Goal: Find specific page/section: Find specific page/section

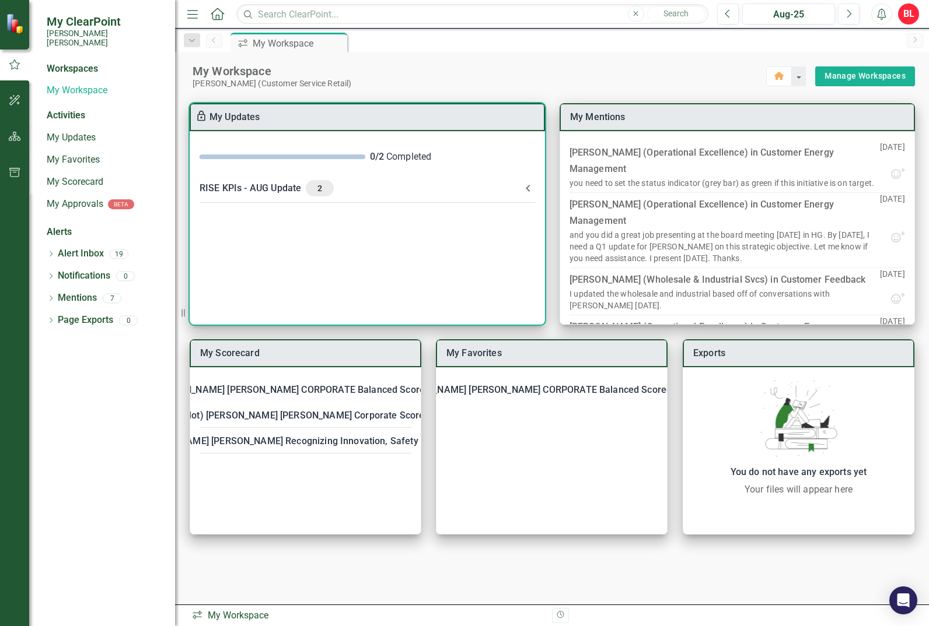
click at [370, 159] on div "0 / 2" at bounding box center [377, 156] width 14 height 13
drag, startPoint x: 369, startPoint y: 159, endPoint x: 323, endPoint y: 185, distance: 53.5
click at [323, 185] on span "2" at bounding box center [319, 188] width 19 height 10
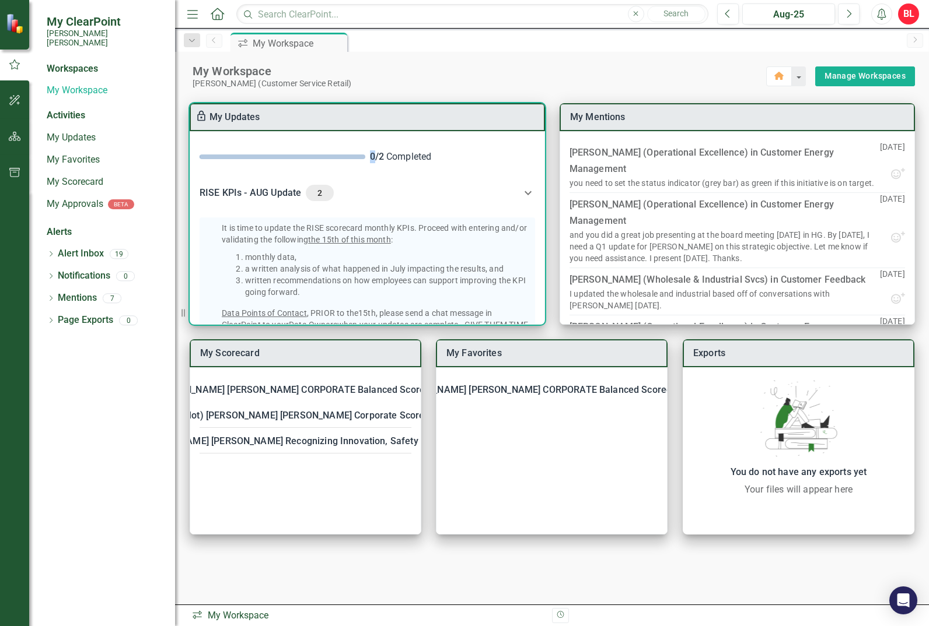
click at [323, 185] on div "2" at bounding box center [320, 193] width 28 height 16
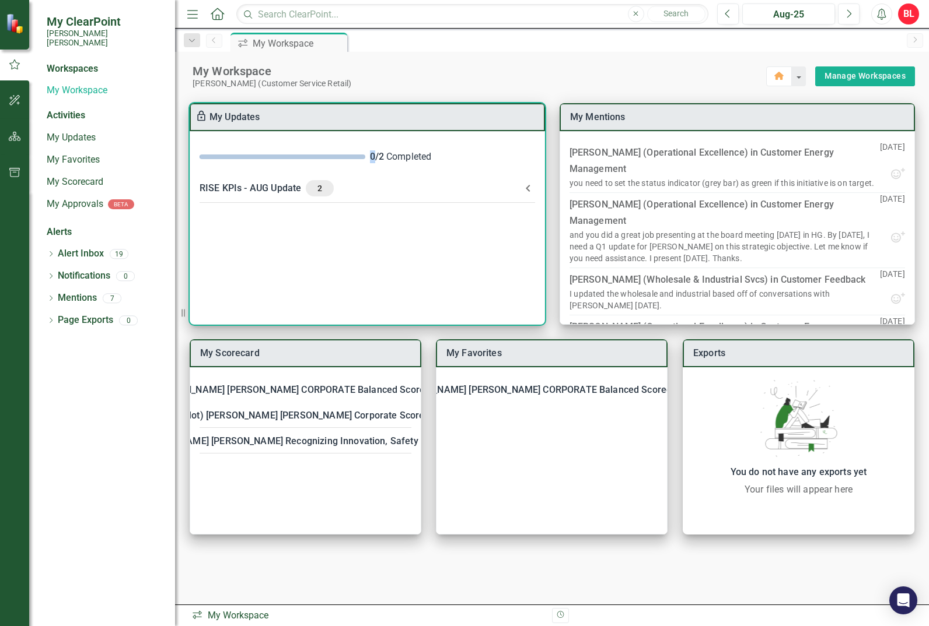
click at [323, 185] on span "2" at bounding box center [319, 188] width 19 height 10
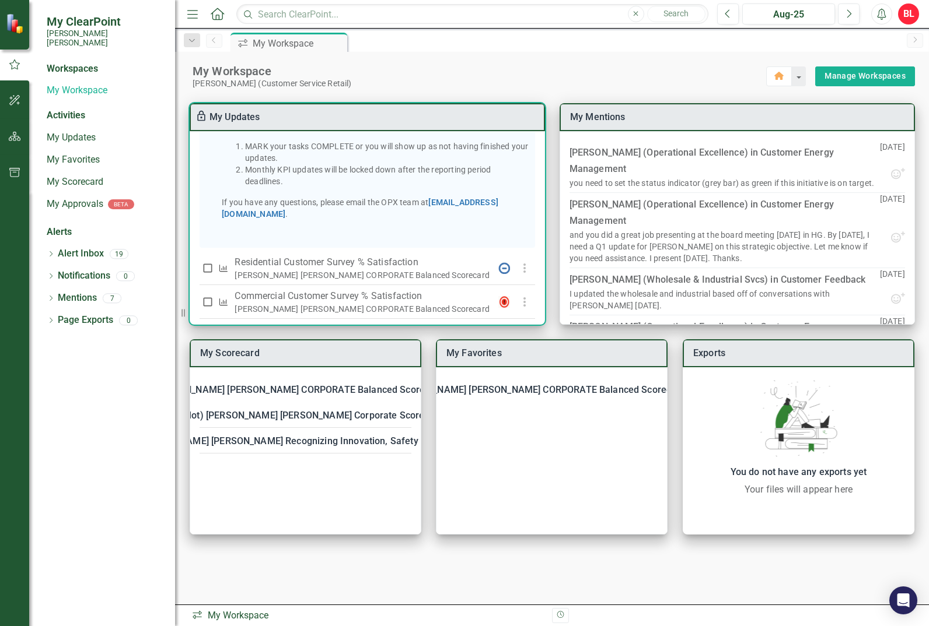
scroll to position [268, 0]
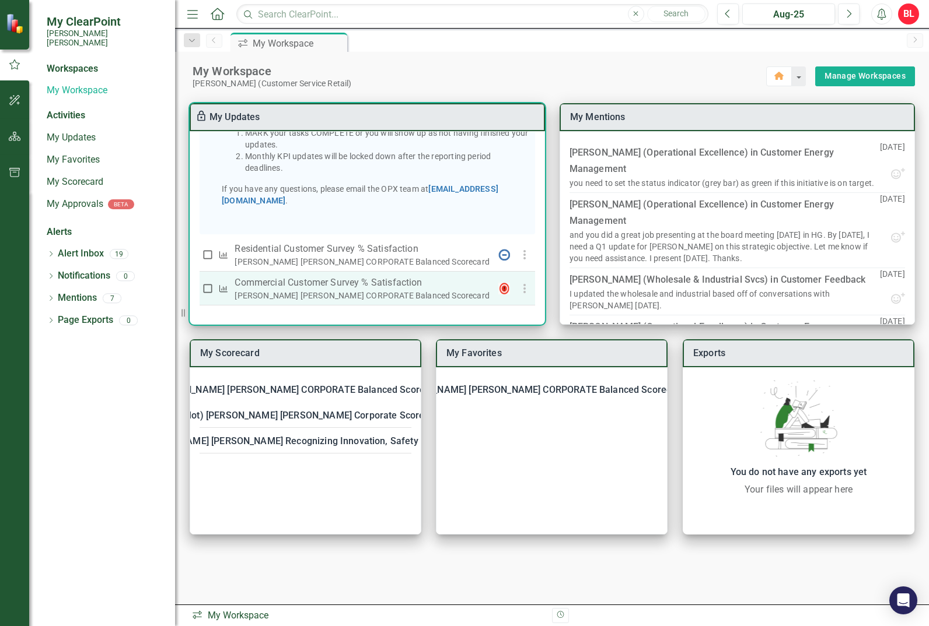
click at [251, 285] on p "Commercial Customer Survey % Satisfaction​" at bounding box center [361, 283] width 255 height 14
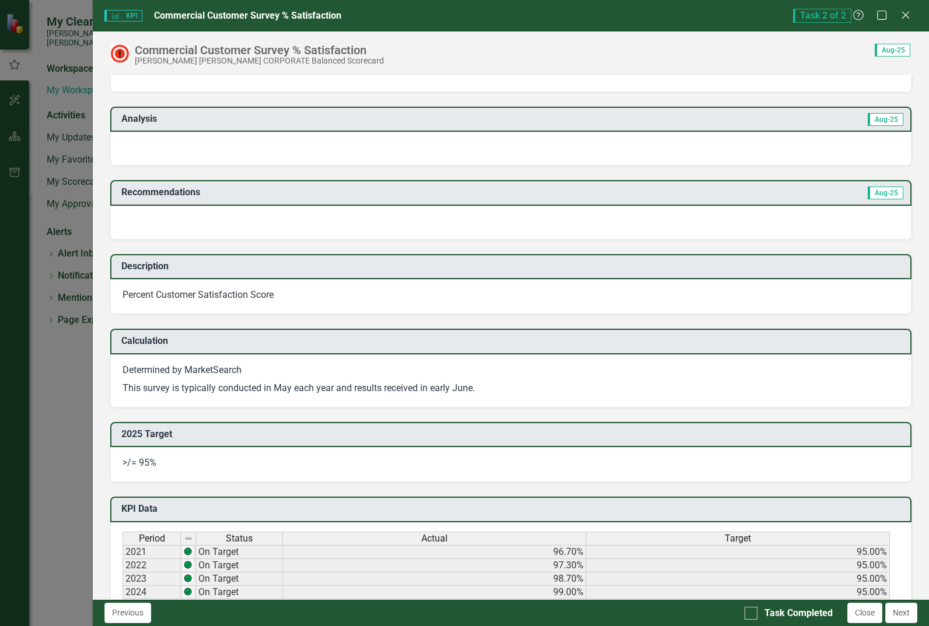
scroll to position [117, 0]
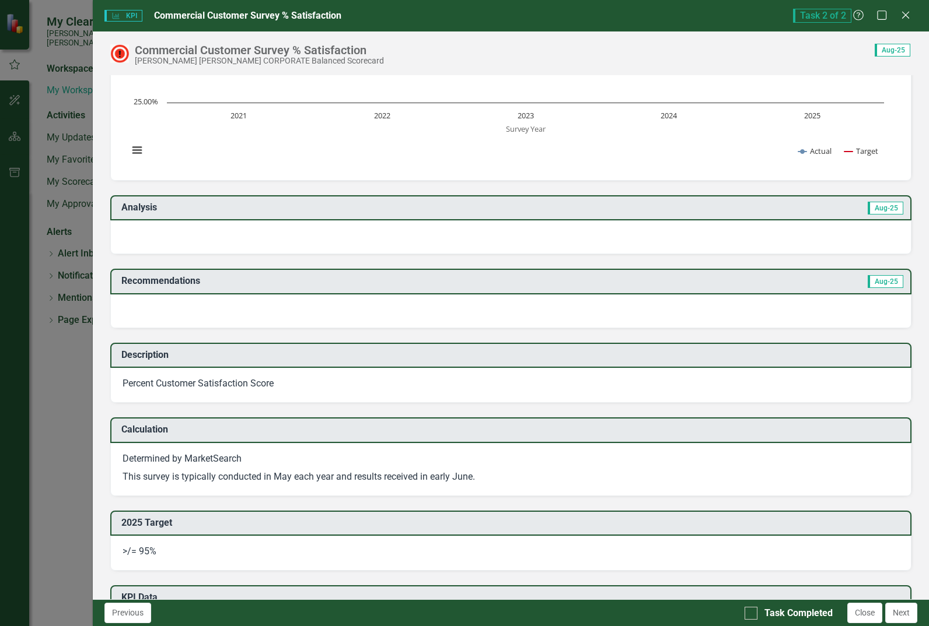
click at [204, 311] on div at bounding box center [510, 312] width 801 height 34
click at [204, 309] on div at bounding box center [510, 312] width 801 height 34
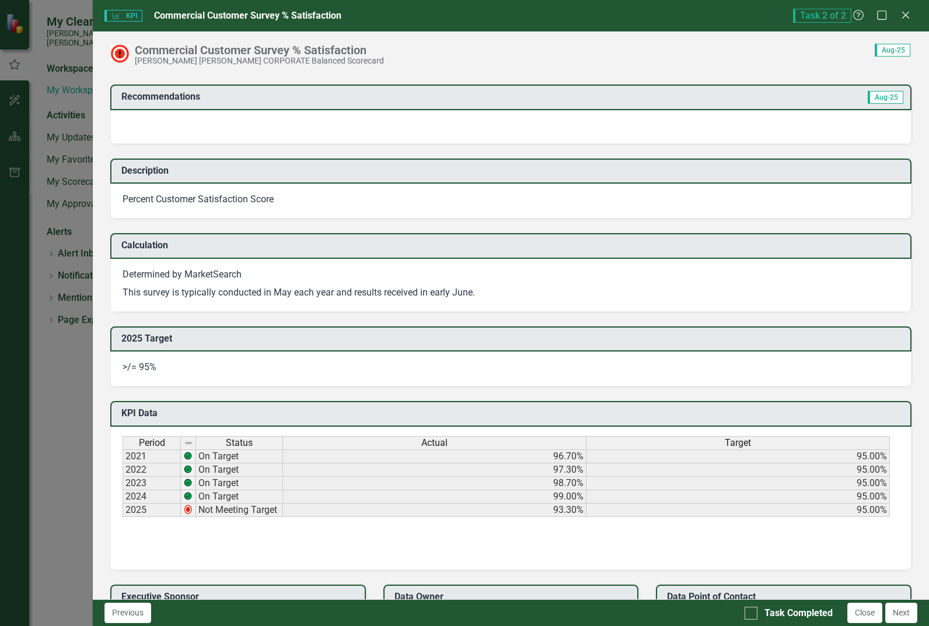
scroll to position [709, 0]
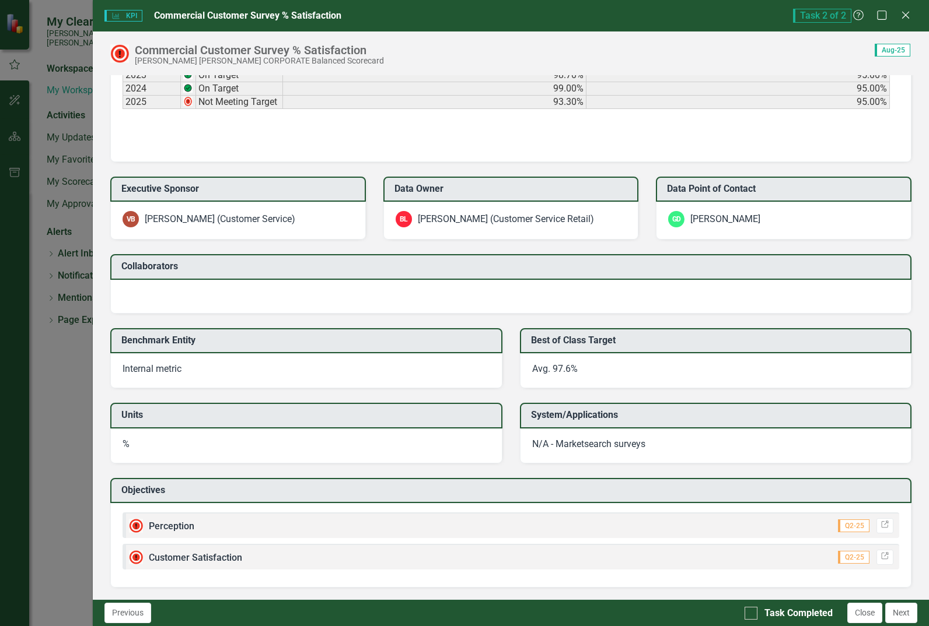
click at [218, 559] on span "Customer Satisfaction" at bounding box center [195, 557] width 93 height 11
click at [215, 558] on span "Customer Satisfaction" at bounding box center [195, 557] width 93 height 11
click at [168, 528] on span "Perception" at bounding box center [171, 526] width 45 height 11
click at [170, 557] on span "Customer Satisfaction" at bounding box center [195, 557] width 93 height 11
